Goal: Information Seeking & Learning: Learn about a topic

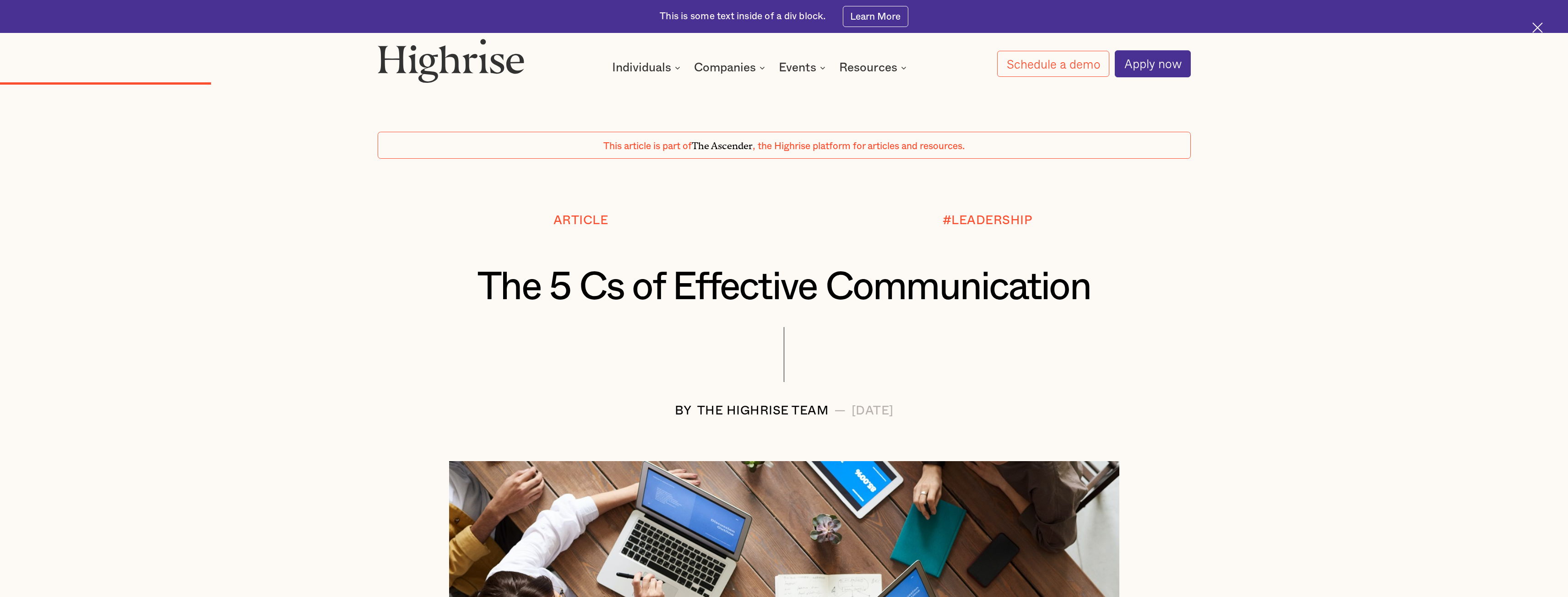
scroll to position [1099, 0]
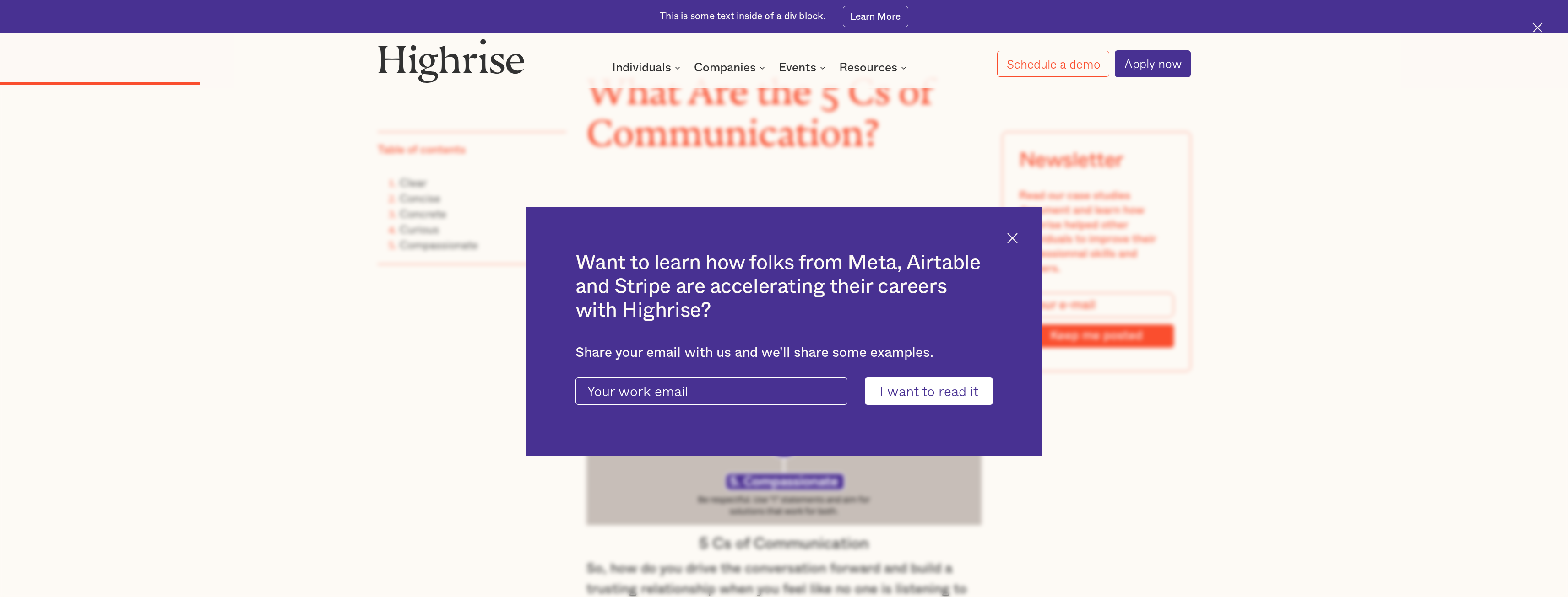
click at [1011, 234] on img at bounding box center [1012, 238] width 11 height 11
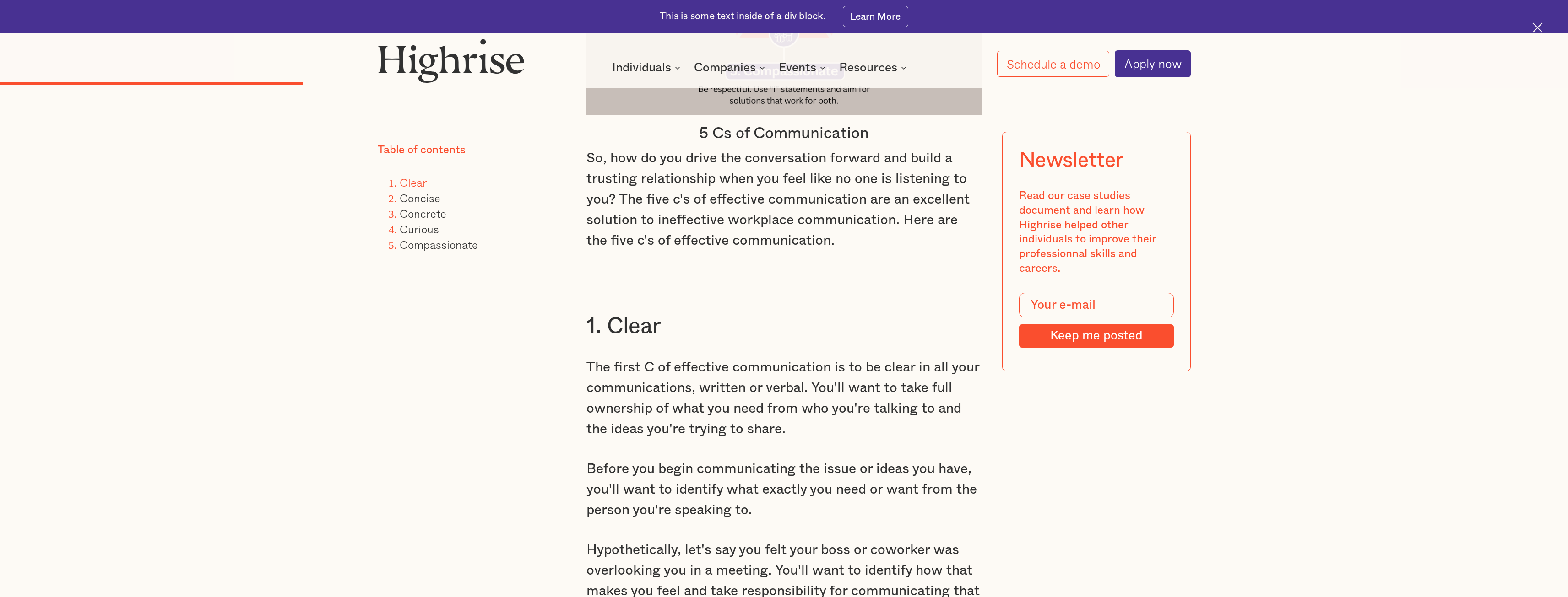
scroll to position [1510, 0]
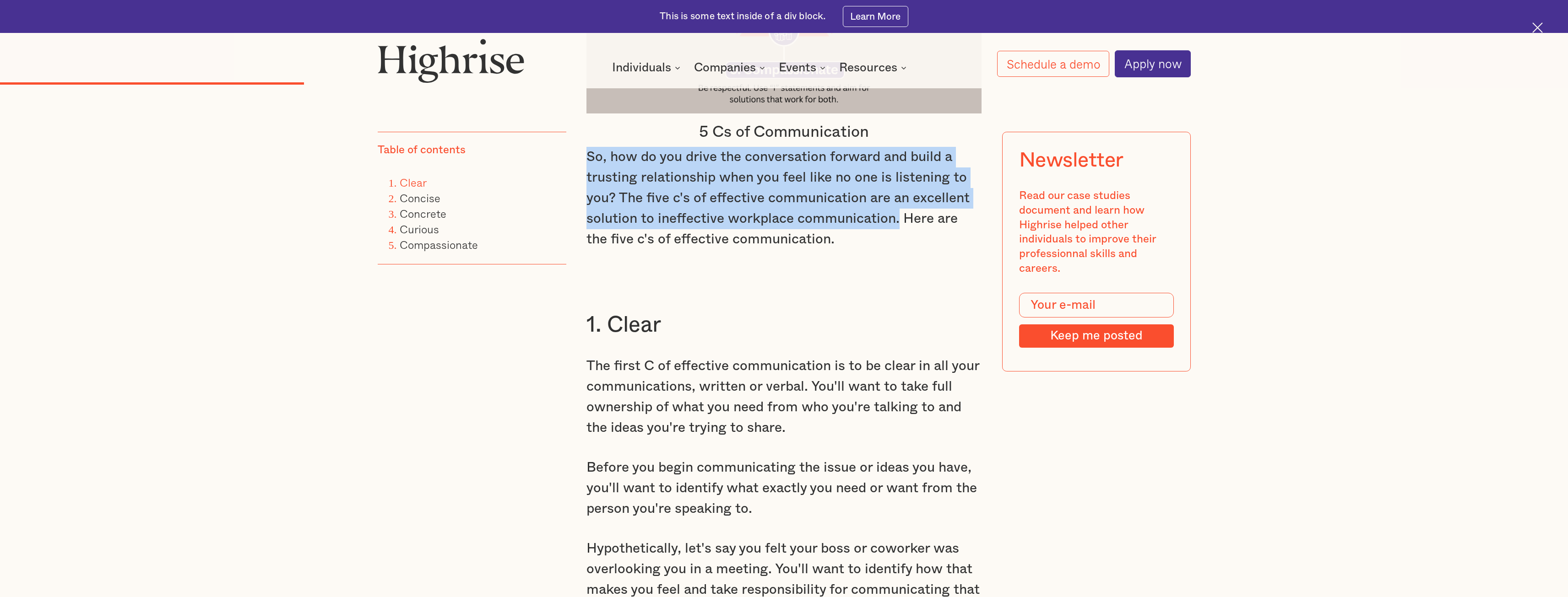
drag, startPoint x: 589, startPoint y: 147, endPoint x: 898, endPoint y: 207, distance: 314.8
click at [898, 207] on p "So, how do you drive the conversation forward and build a trusting relationship…" at bounding box center [784, 198] width 395 height 103
copy p "So, how do you drive the conversation forward and build a trusting relationship…"
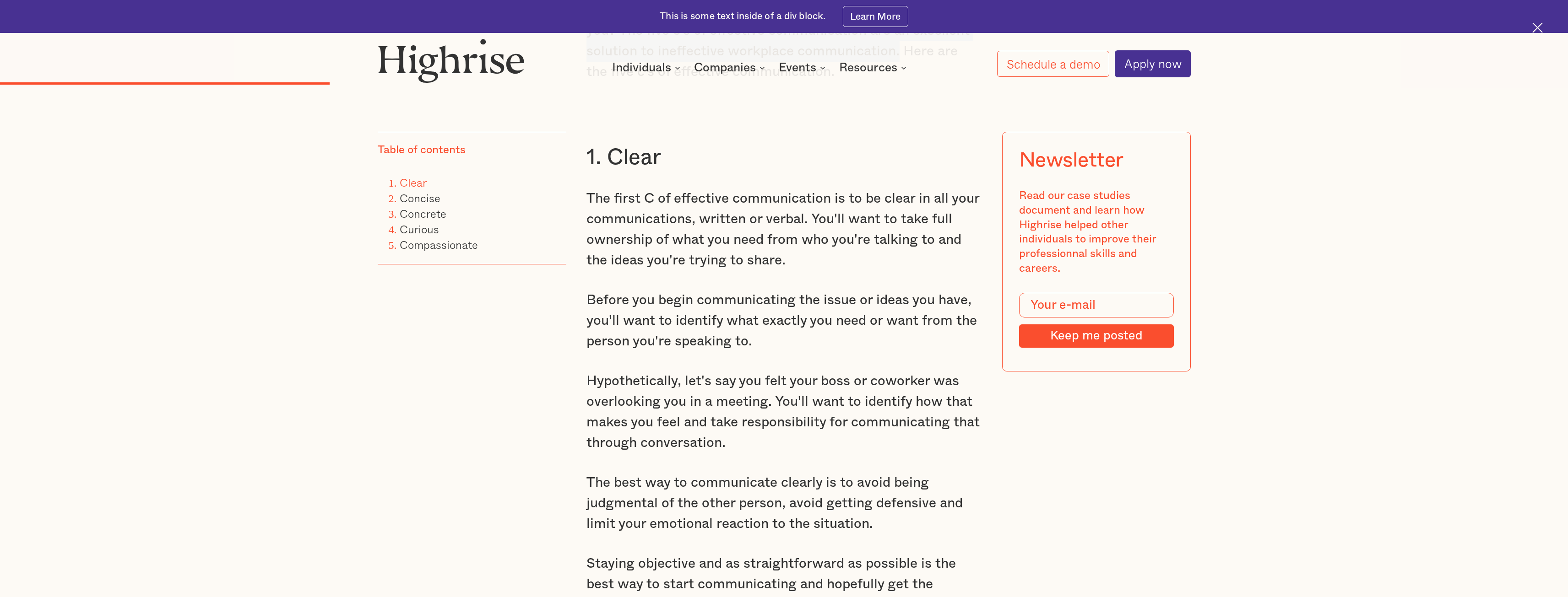
scroll to position [1694, 0]
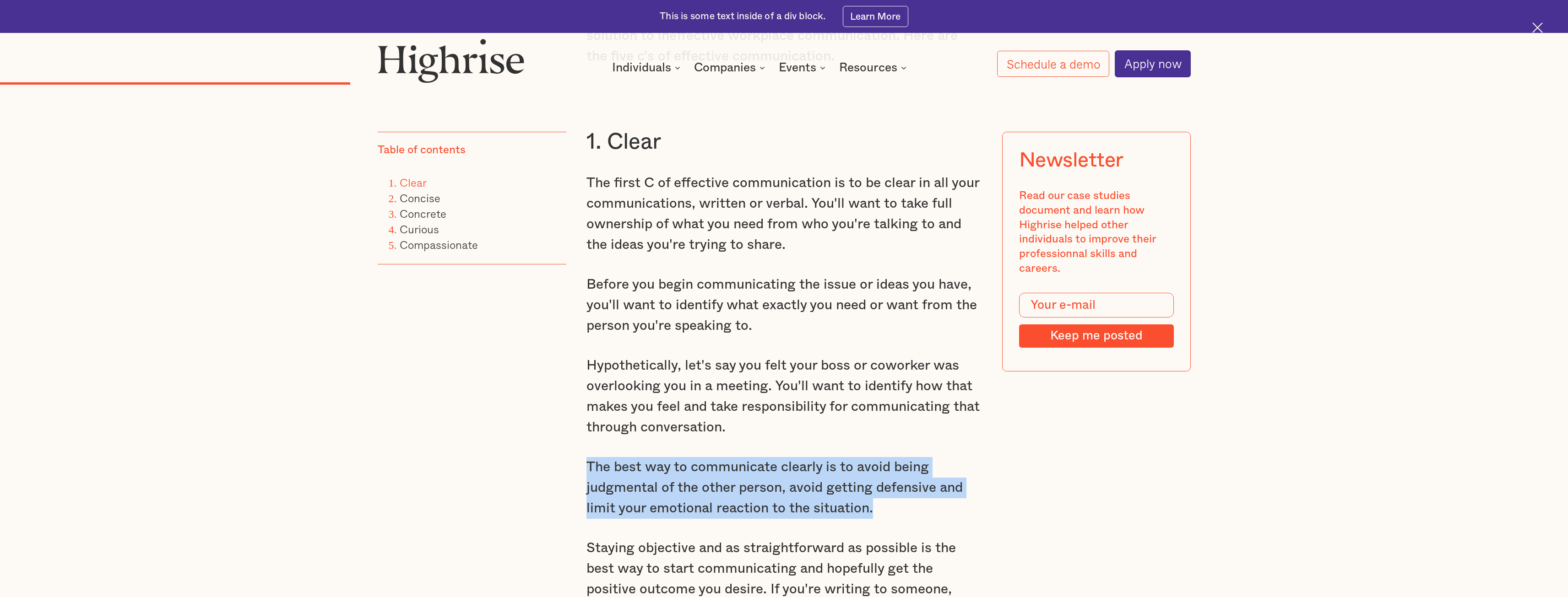
drag, startPoint x: 587, startPoint y: 455, endPoint x: 883, endPoint y: 497, distance: 299.0
click at [883, 497] on p "The best way to communicate clearly is to avoid being judgmental of the other p…" at bounding box center [784, 488] width 395 height 62
copy p "The best way to communicate clearly is to avoid being judgmental of the other p…"
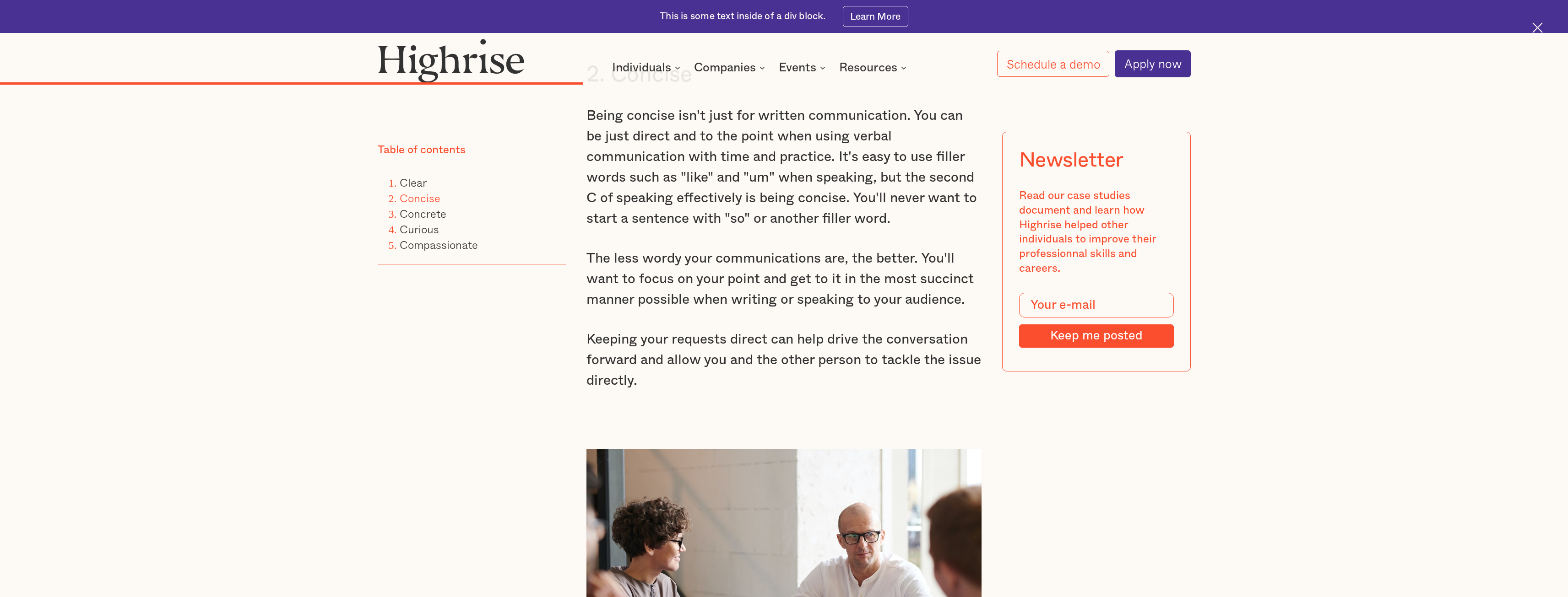
scroll to position [2289, 0]
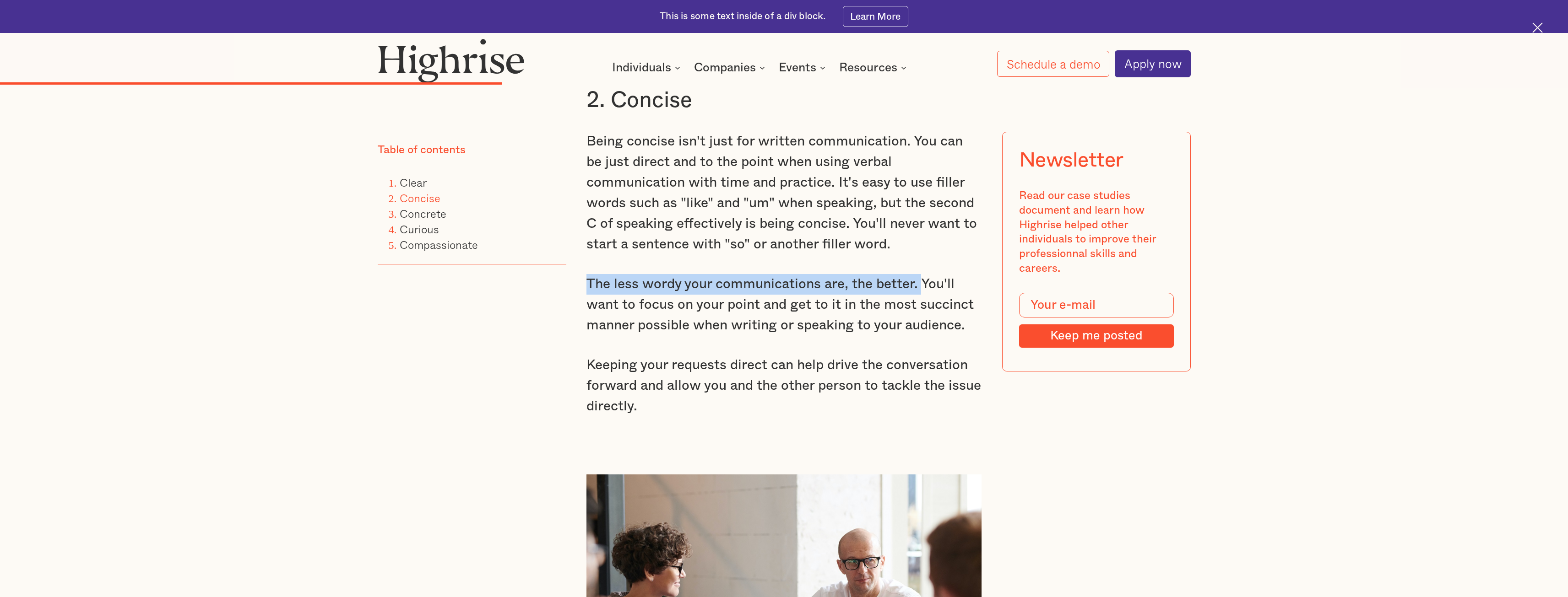
drag, startPoint x: 589, startPoint y: 273, endPoint x: 923, endPoint y: 269, distance: 334.0
click at [923, 274] on p "The less wordy your communications are, the better. You'll want to focus on you…" at bounding box center [784, 305] width 395 height 62
copy p "The less wordy your communications are, the better."
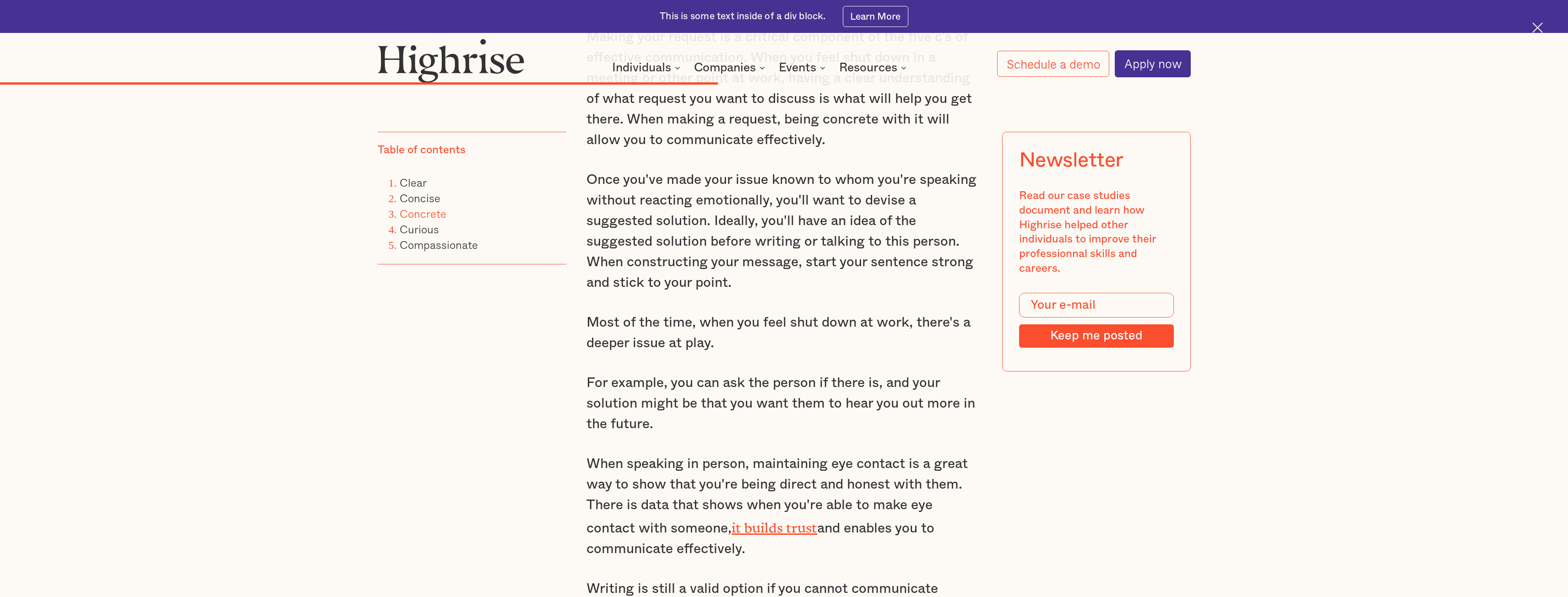
scroll to position [3204, 0]
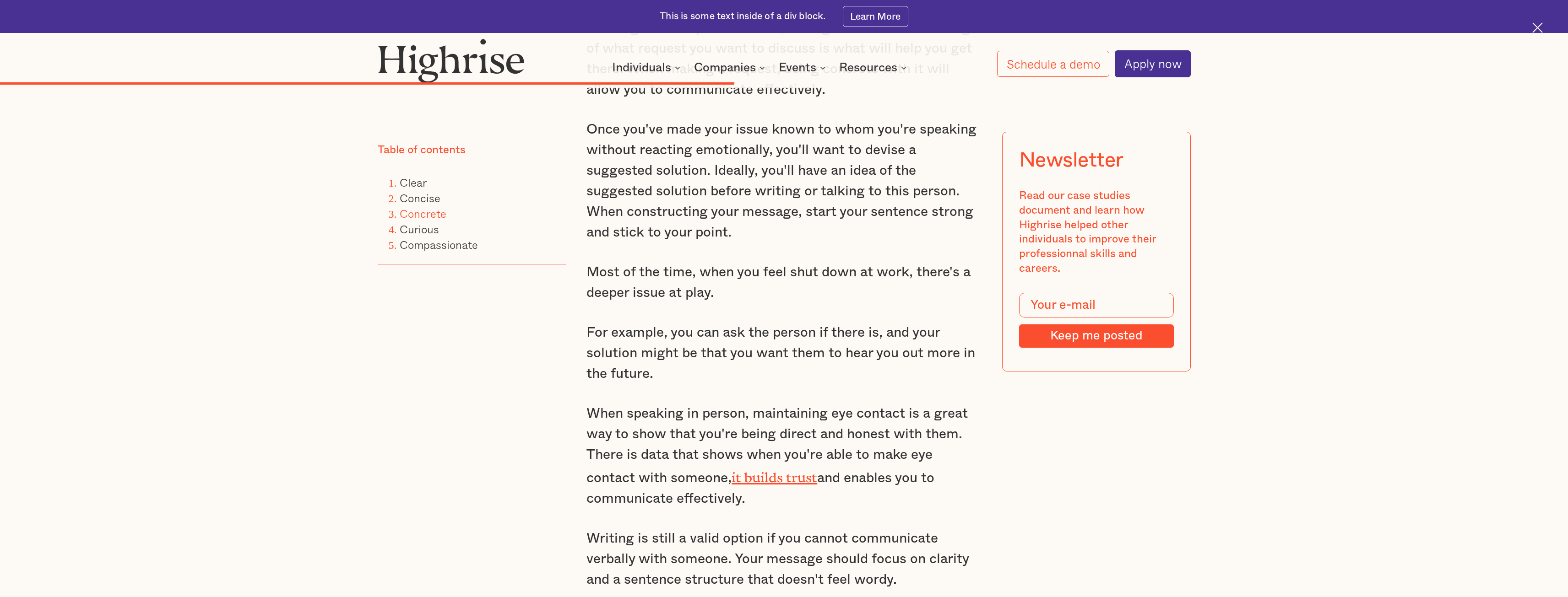
drag, startPoint x: 589, startPoint y: 404, endPoint x: 753, endPoint y: 484, distance: 182.5
click at [753, 484] on p "When speaking in person, maintaining eye contact is a great way to show that yo…" at bounding box center [784, 457] width 395 height 106
copy p "When speaking in person, maintaining eye contact is a great way to show that yo…"
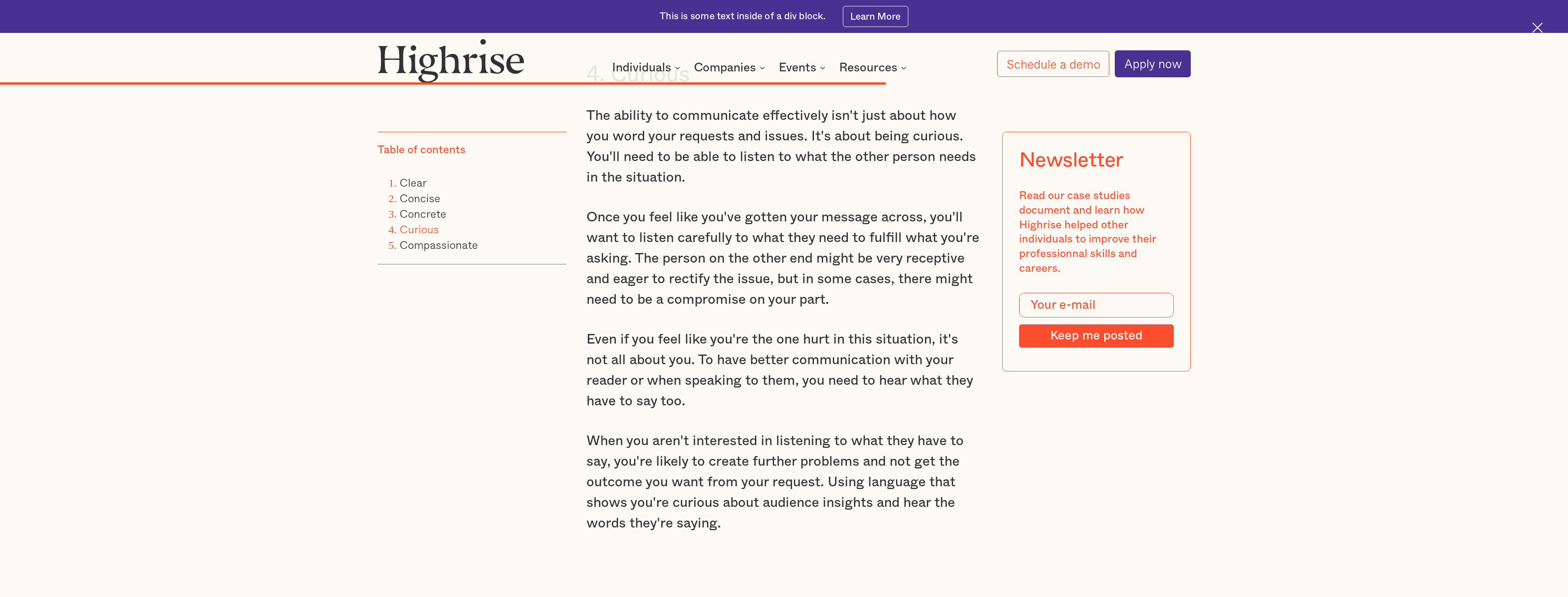
scroll to position [3891, 0]
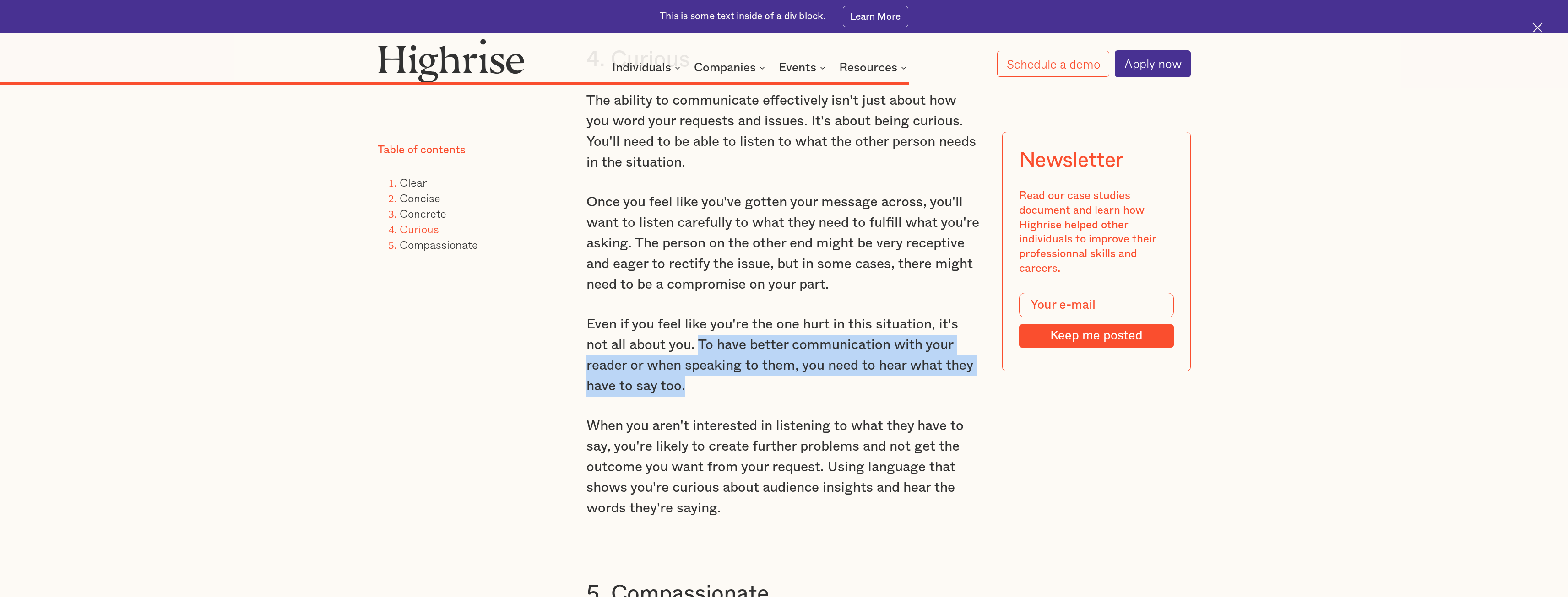
drag, startPoint x: 676, startPoint y: 336, endPoint x: 662, endPoint y: 373, distance: 39.6
click at [662, 373] on p "Even if you feel like you're the one hurt in this situation, it's not all about…" at bounding box center [784, 355] width 395 height 82
copy p "To have better communication with your reader or when speaking to them, you nee…"
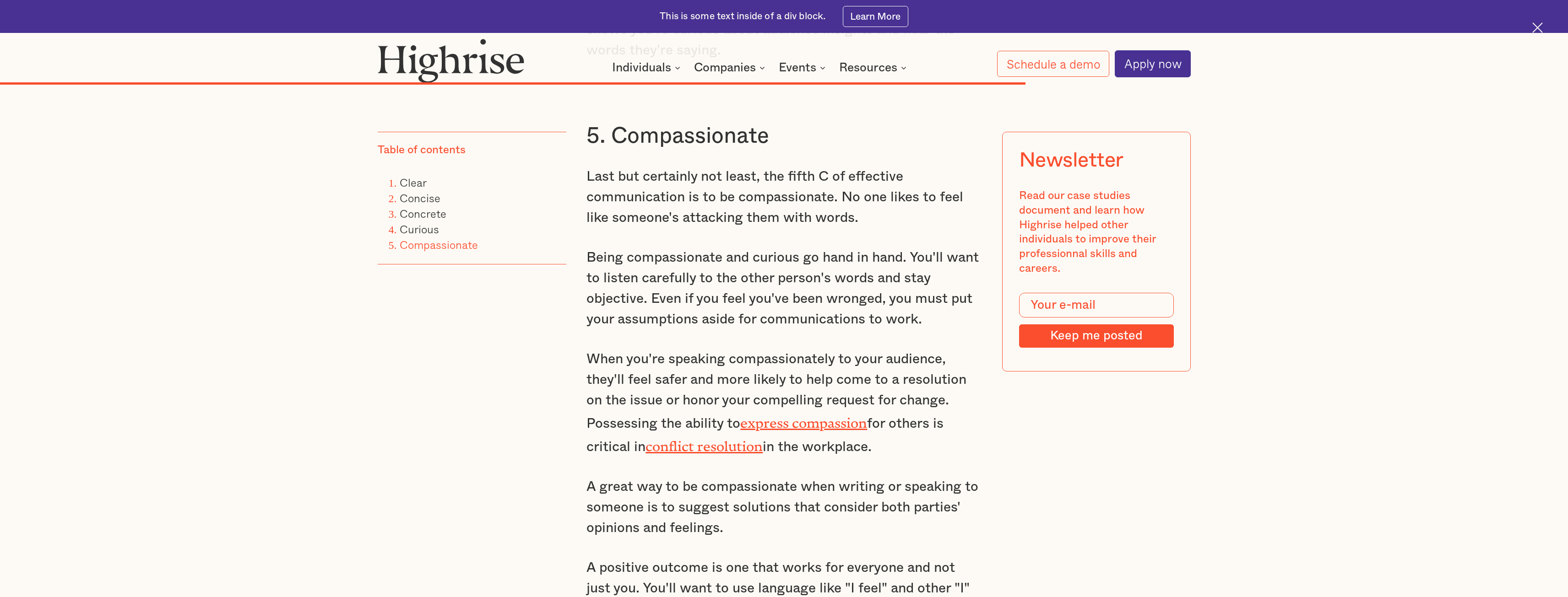
scroll to position [4349, 0]
drag, startPoint x: 841, startPoint y: 185, endPoint x: 865, endPoint y: 202, distance: 29.4
click at [865, 202] on p "Last but certainly not least, the fifth C of effective communication is to be c…" at bounding box center [784, 198] width 395 height 62
copy p "No one likes to feel like someone's attacking them with words."
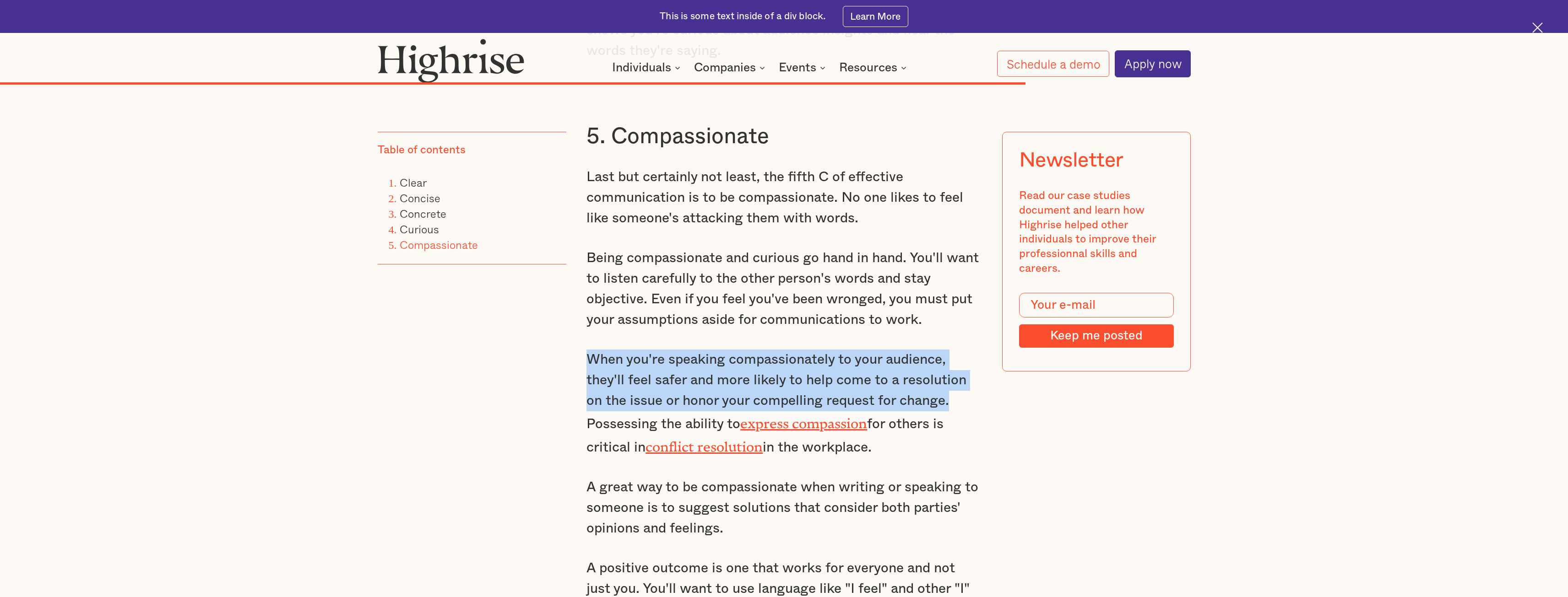
drag, startPoint x: 587, startPoint y: 346, endPoint x: 953, endPoint y: 394, distance: 369.1
click at [953, 394] on p "When you're speaking compassionately to your audience, they'll feel safer and m…" at bounding box center [784, 404] width 395 height 109
copy p "When you're speaking compassionately to your audience, they'll feel safer and m…"
